Goal: Navigation & Orientation: Find specific page/section

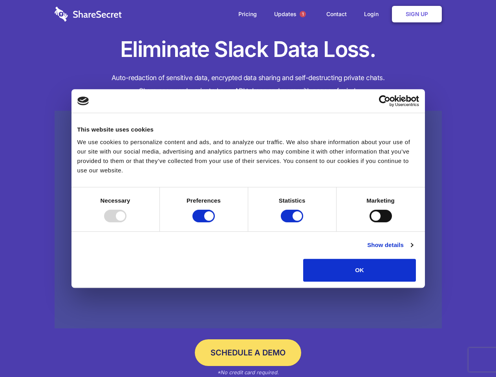
click at [126, 222] on div at bounding box center [115, 216] width 22 height 13
click at [215, 222] on input "Preferences" at bounding box center [203, 216] width 22 height 13
checkbox input "false"
click at [293, 222] on input "Statistics" at bounding box center [292, 216] width 22 height 13
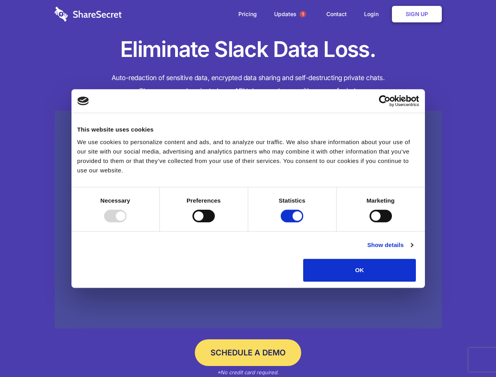
checkbox input "false"
click at [369, 222] on input "Marketing" at bounding box center [380, 216] width 22 height 13
checkbox input "true"
click at [413, 250] on link "Show details" at bounding box center [390, 244] width 46 height 9
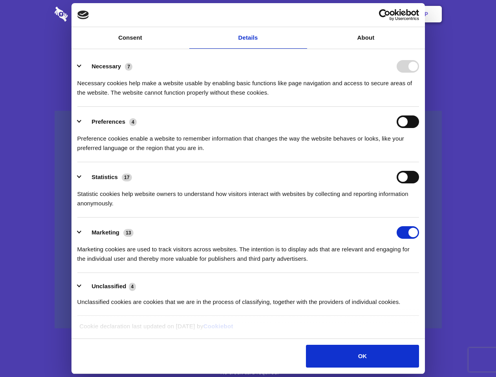
click at [422, 284] on ul "Necessary 7 Necessary cookies help make a website usable by enabling basic func…" at bounding box center [247, 183] width 349 height 265
click at [302, 14] on span "1" at bounding box center [302, 14] width 6 height 6
